Goal: Task Accomplishment & Management: Manage account settings

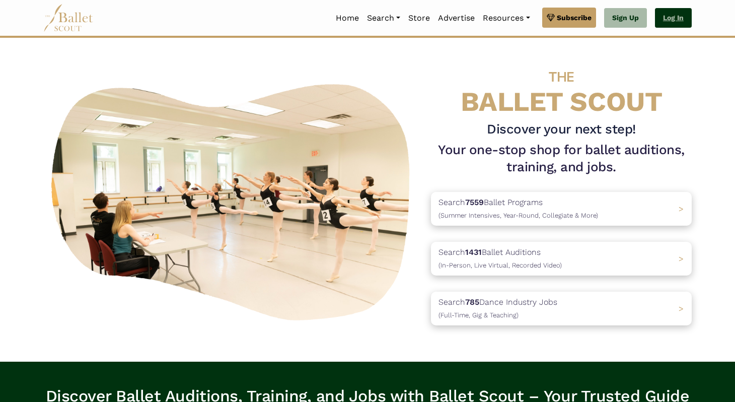
click at [661, 23] on link "Log In" at bounding box center [673, 18] width 37 height 20
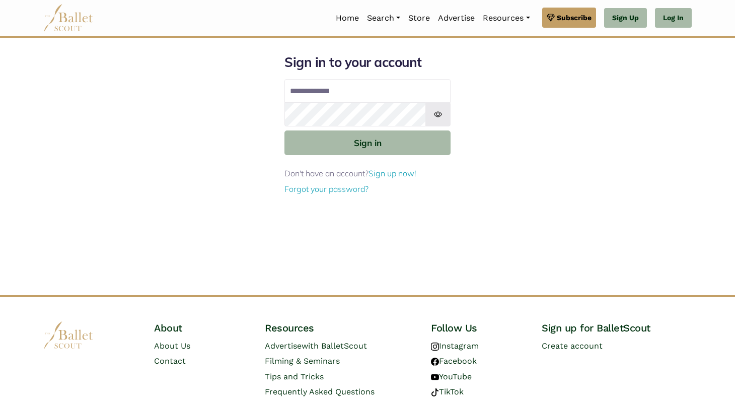
click at [335, 88] on input "Email address" at bounding box center [368, 91] width 166 height 24
type input "**********"
